Goal: Find specific page/section: Find specific page/section

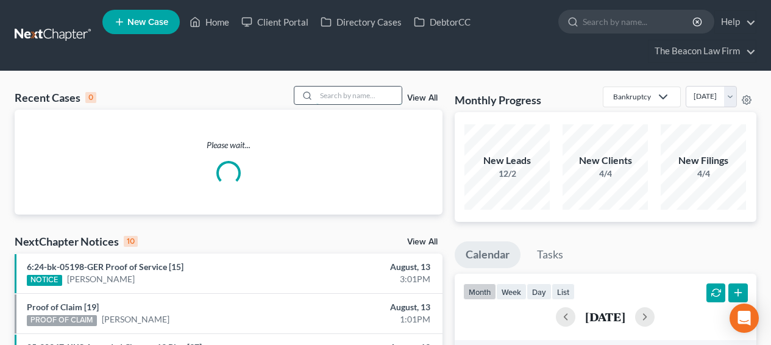
click at [395, 92] on input "search" at bounding box center [358, 96] width 85 height 18
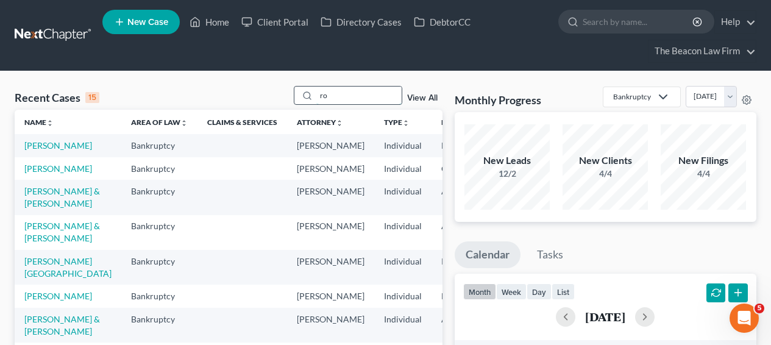
type input "r"
type input "[PERSON_NAME]"
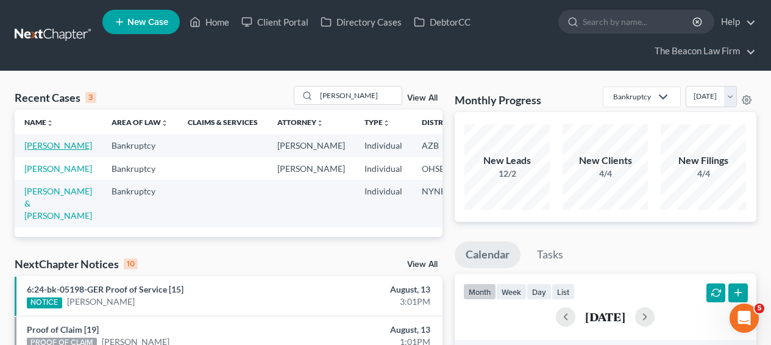
click at [43, 149] on link "[PERSON_NAME]" at bounding box center [58, 145] width 68 height 10
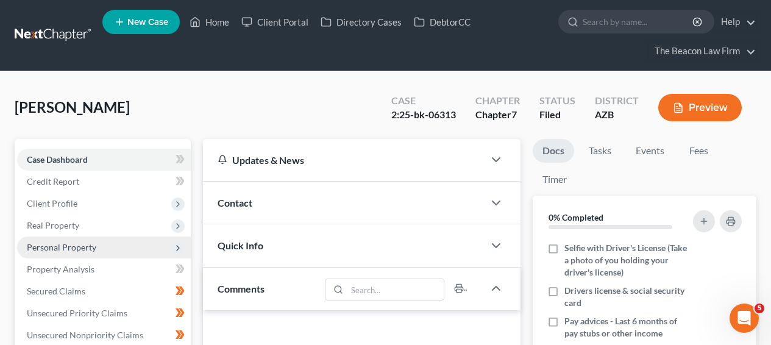
click at [85, 248] on span "Personal Property" at bounding box center [62, 247] width 70 height 10
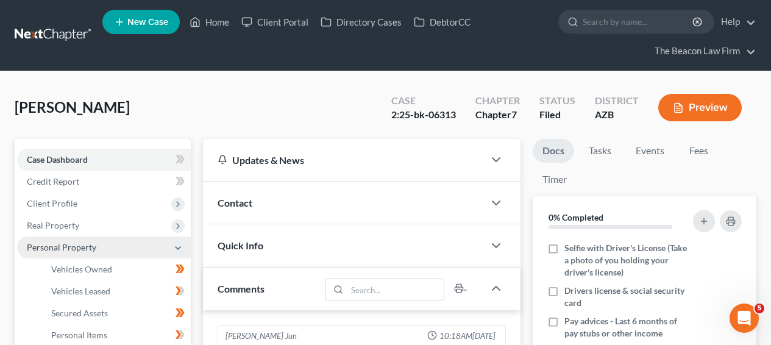
scroll to position [382, 0]
click at [125, 246] on span "Personal Property" at bounding box center [104, 248] width 174 height 22
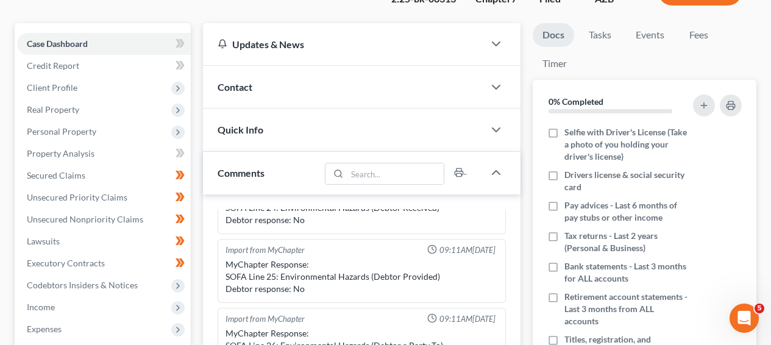
scroll to position [118, 0]
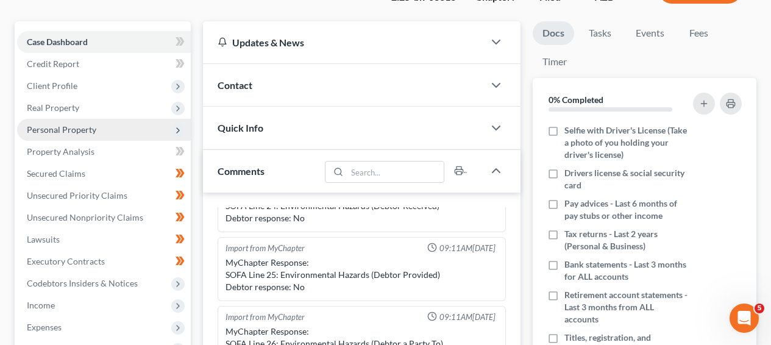
click at [130, 135] on span "Personal Property" at bounding box center [104, 130] width 174 height 22
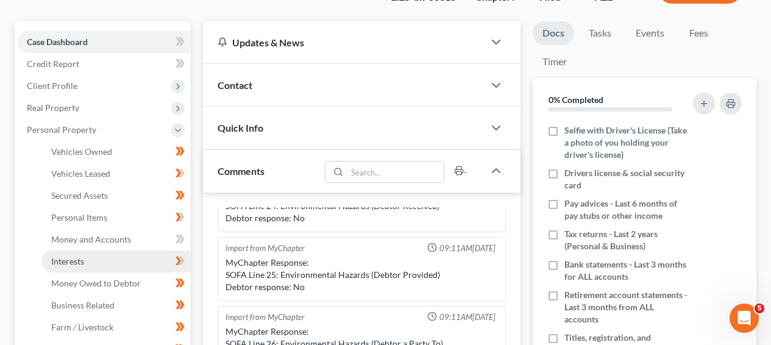
click at [112, 257] on link "Interests" at bounding box center [115, 262] width 149 height 22
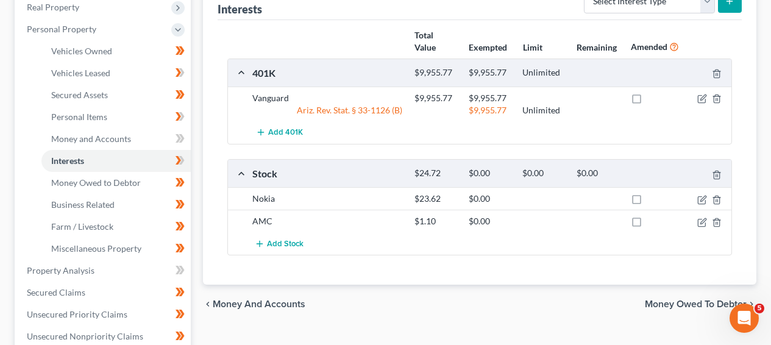
scroll to position [225, 0]
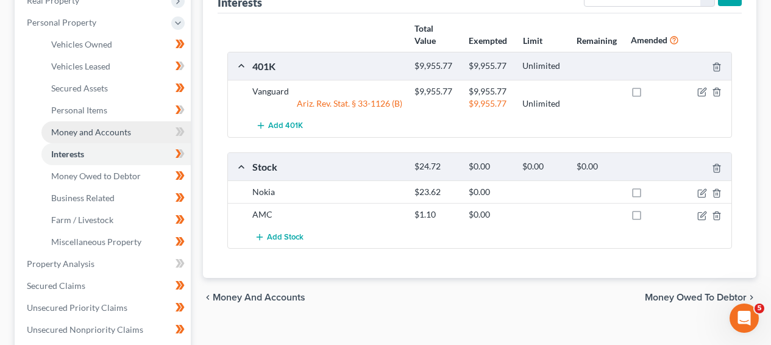
click at [147, 124] on link "Money and Accounts" at bounding box center [115, 132] width 149 height 22
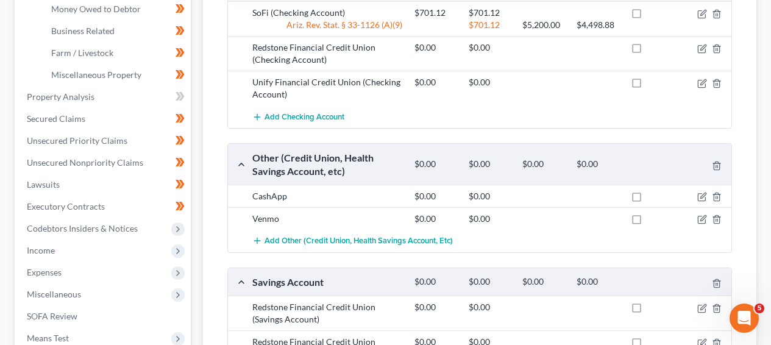
scroll to position [325, 0]
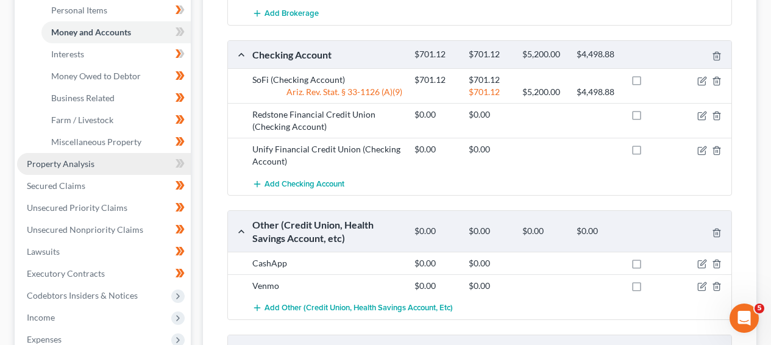
click at [139, 166] on link "Property Analysis" at bounding box center [104, 164] width 174 height 22
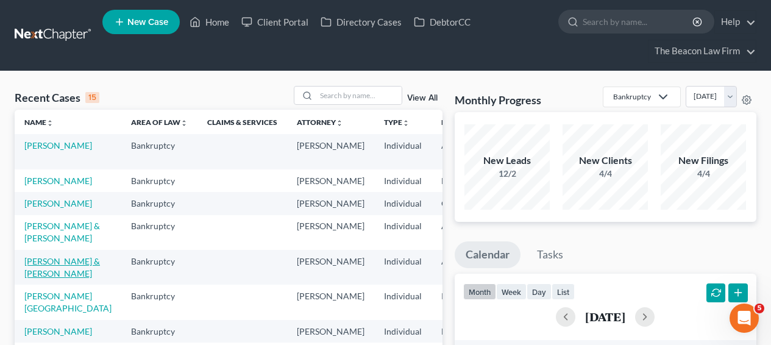
click at [54, 279] on link "[PERSON_NAME] & [PERSON_NAME]" at bounding box center [62, 267] width 76 height 23
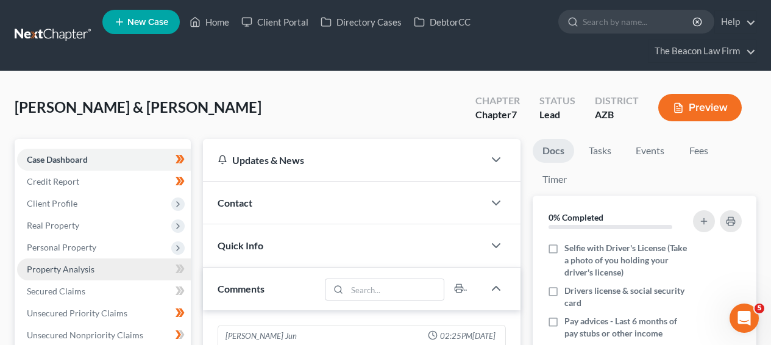
scroll to position [313, 0]
